Goal: Find specific page/section: Find specific page/section

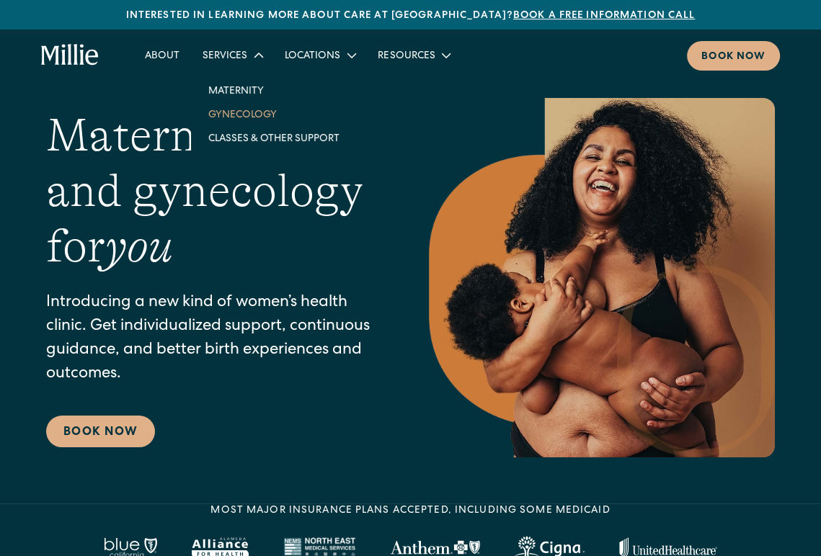
click at [249, 110] on link "Gynecology" at bounding box center [274, 114] width 154 height 24
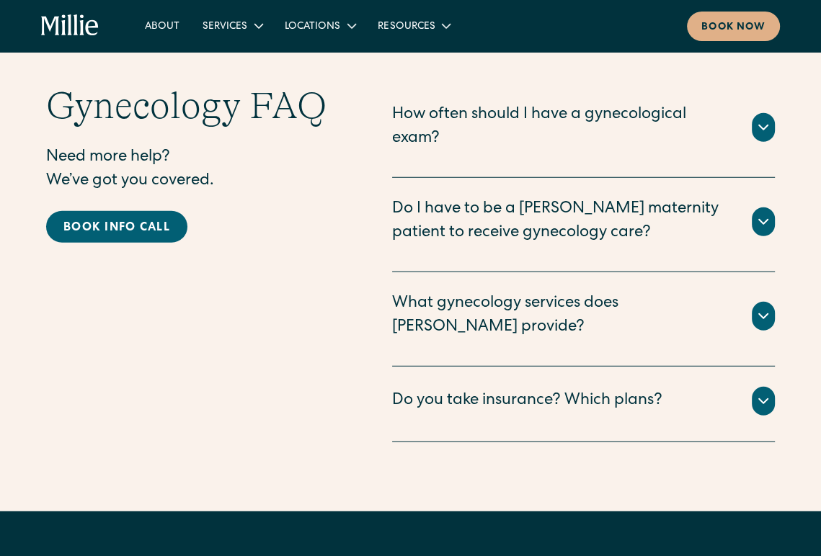
scroll to position [3283, 0]
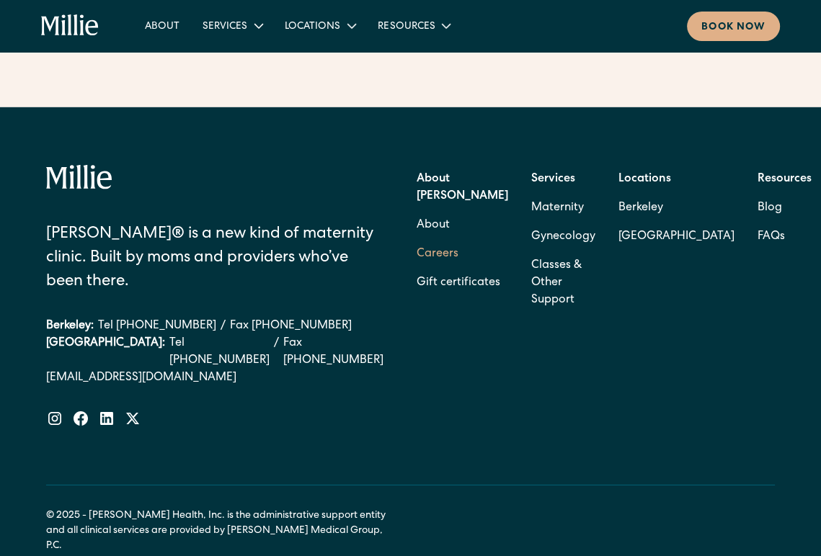
click at [458, 240] on link "Careers" at bounding box center [438, 254] width 42 height 29
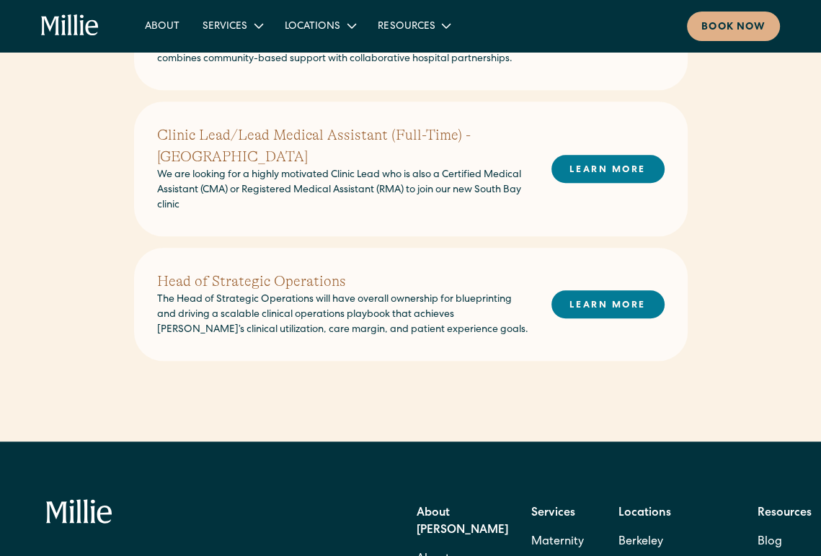
scroll to position [650, 0]
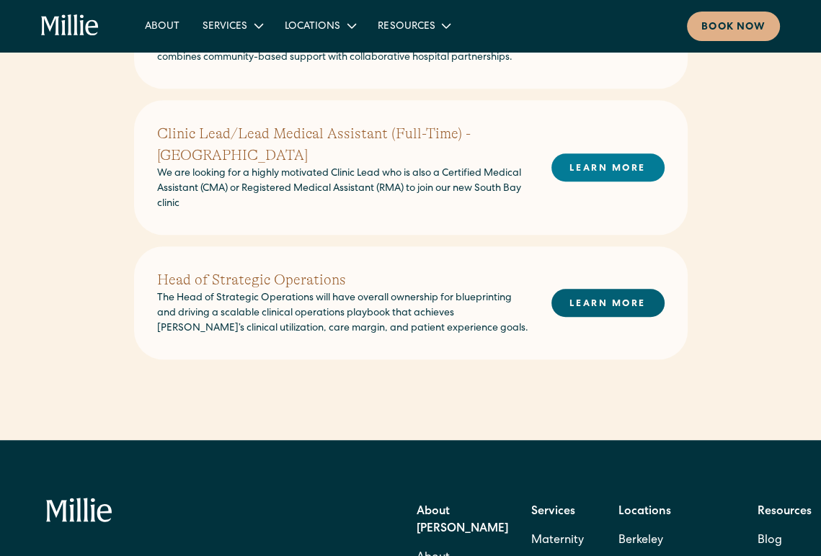
click at [567, 289] on link "LEARN MORE" at bounding box center [607, 303] width 113 height 28
